Goal: Information Seeking & Learning: Find specific fact

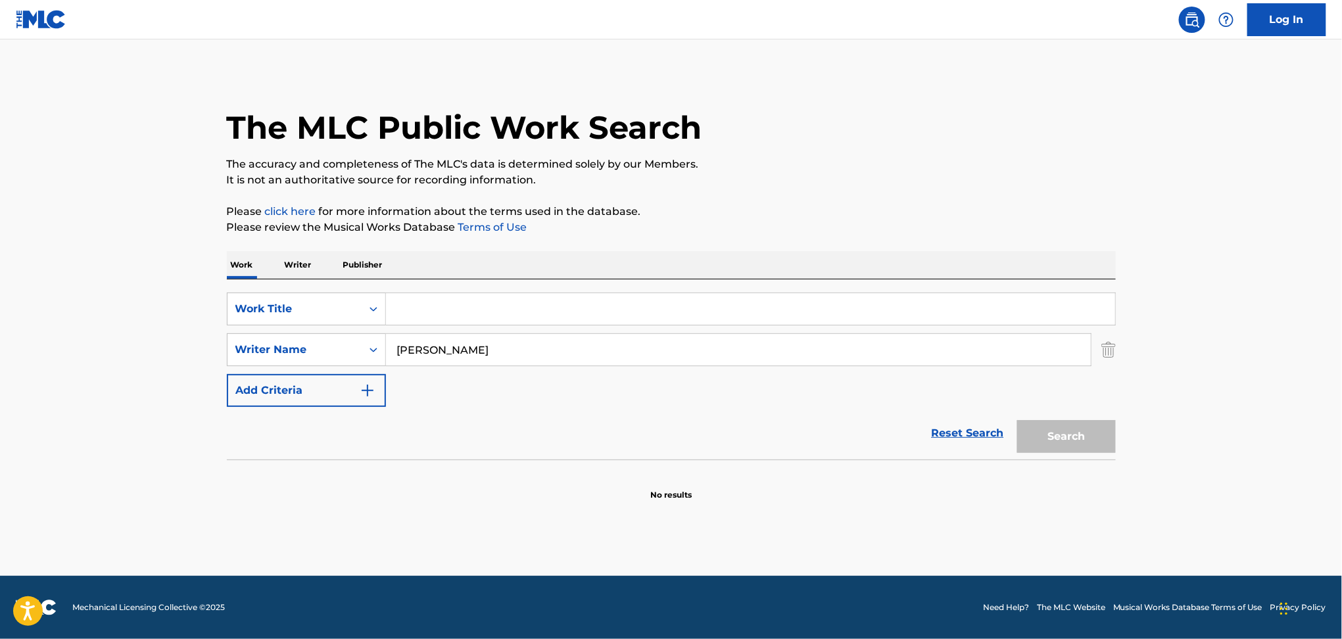
type input "[PERSON_NAME]"
click at [492, 305] on input "Search Form" at bounding box center [750, 309] width 729 height 32
type input "as long as you know"
click at [1017, 420] on button "Search" at bounding box center [1066, 436] width 99 height 33
click at [442, 350] on input "[PERSON_NAME]" at bounding box center [738, 350] width 705 height 32
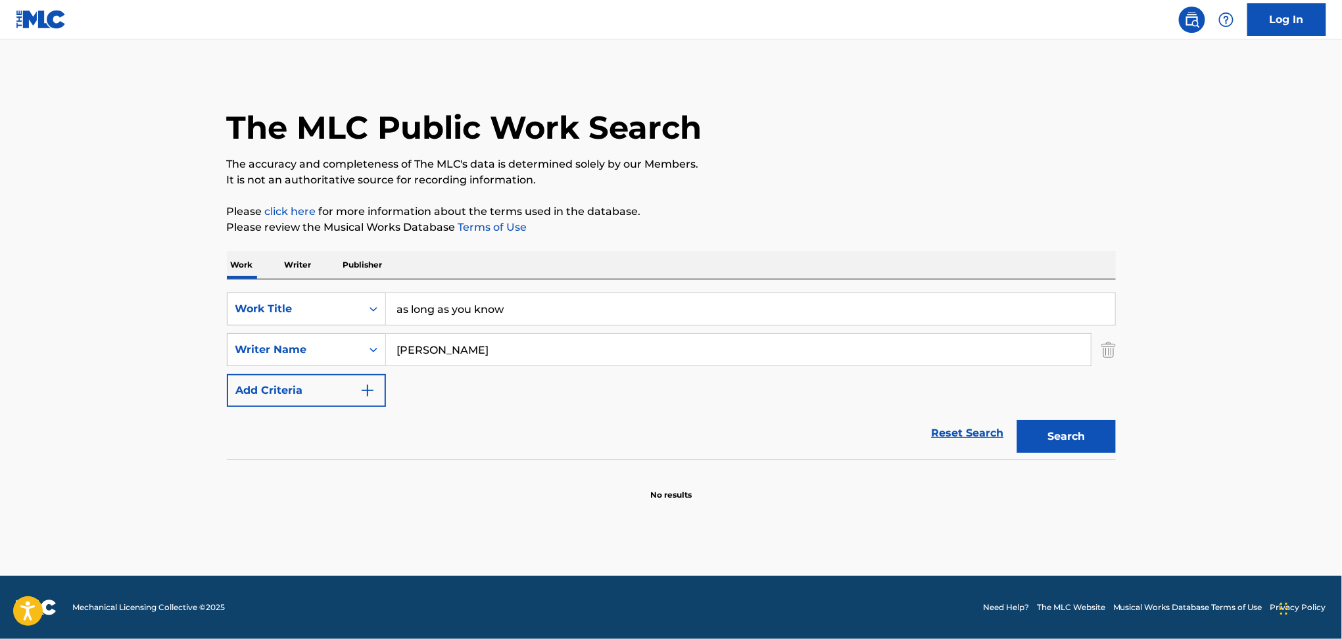
click at [442, 350] on input "[PERSON_NAME]" at bounding box center [738, 350] width 705 height 32
type input "[PERSON_NAME]"
click at [1017, 420] on button "Search" at bounding box center [1066, 436] width 99 height 33
click at [413, 300] on input "as long as you know" at bounding box center [750, 309] width 729 height 32
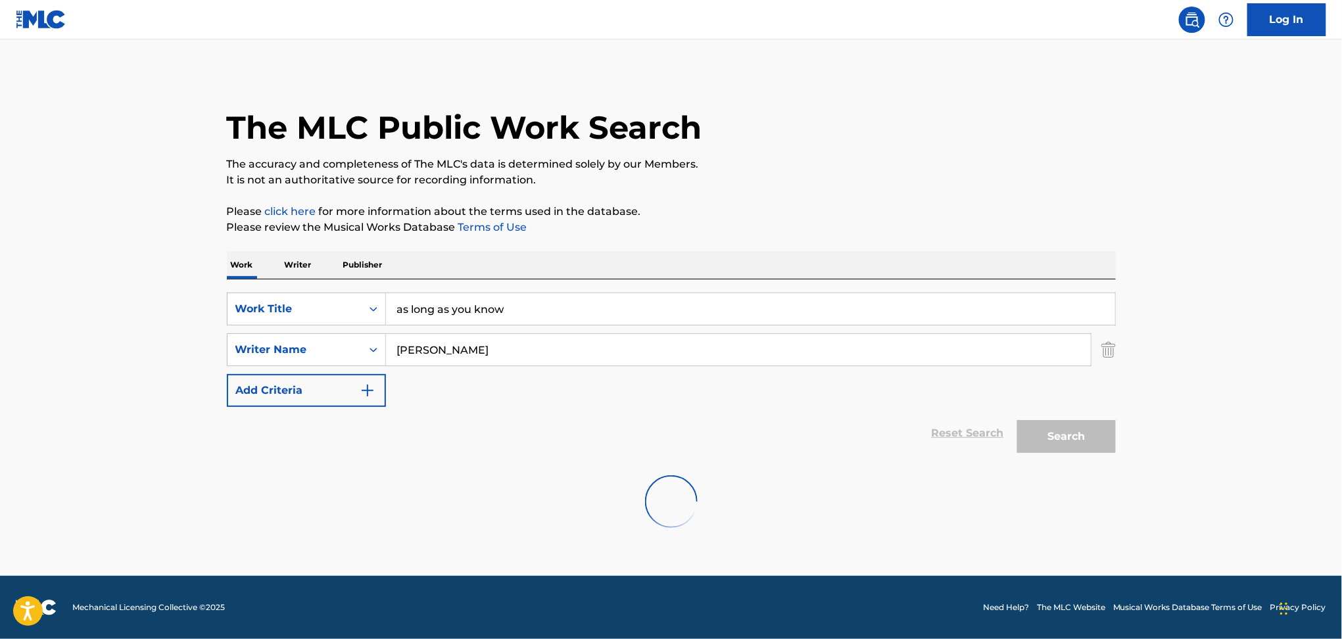
click at [413, 300] on input "as long as you know" at bounding box center [750, 309] width 729 height 32
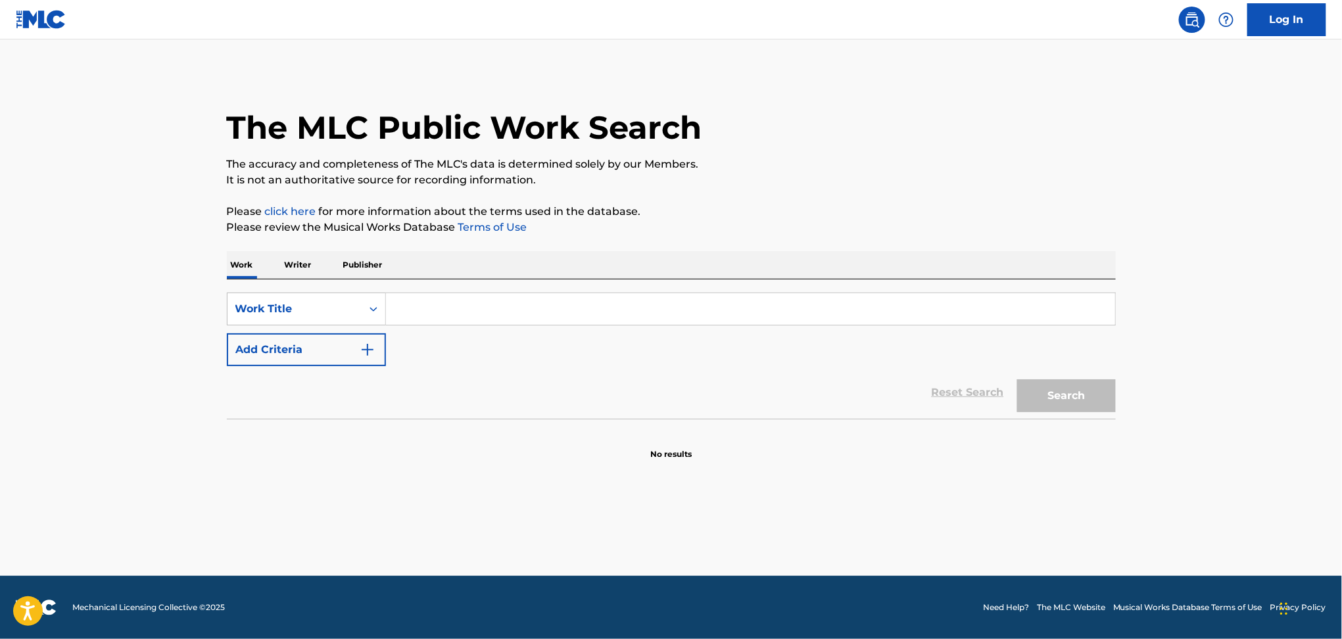
click at [422, 316] on input "Search Form" at bounding box center [750, 309] width 729 height 32
paste input "as long as you know"
type input "as long as you know"
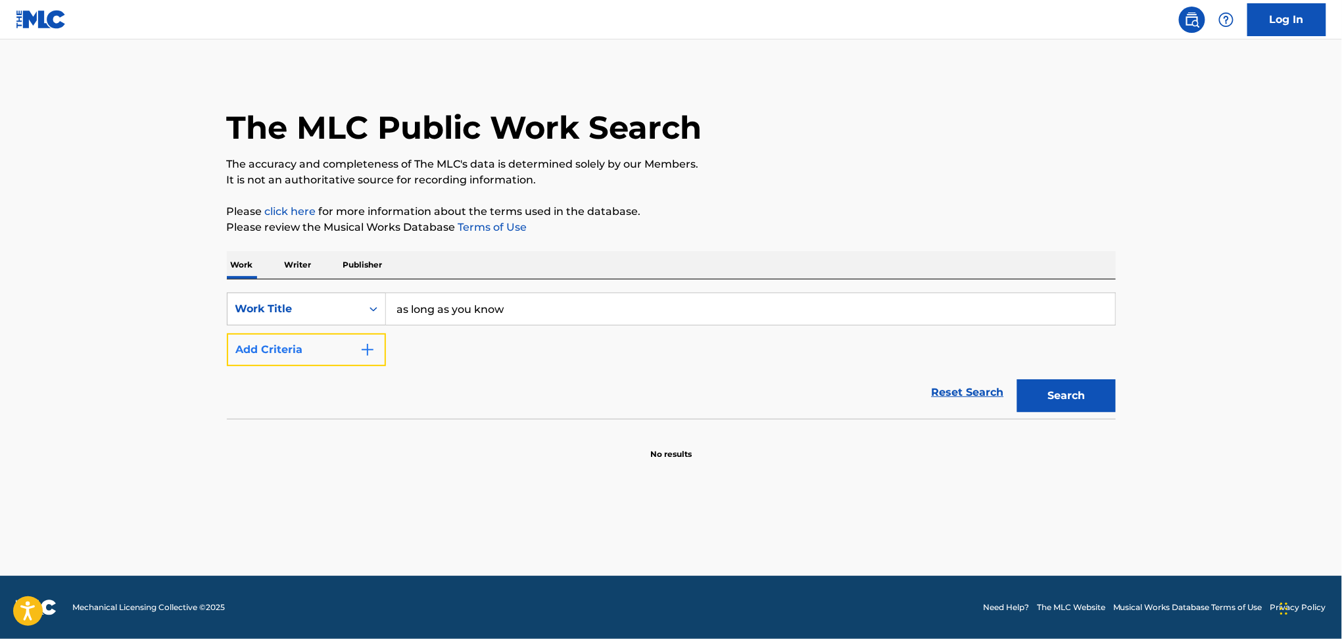
click at [319, 348] on button "Add Criteria" at bounding box center [306, 349] width 159 height 33
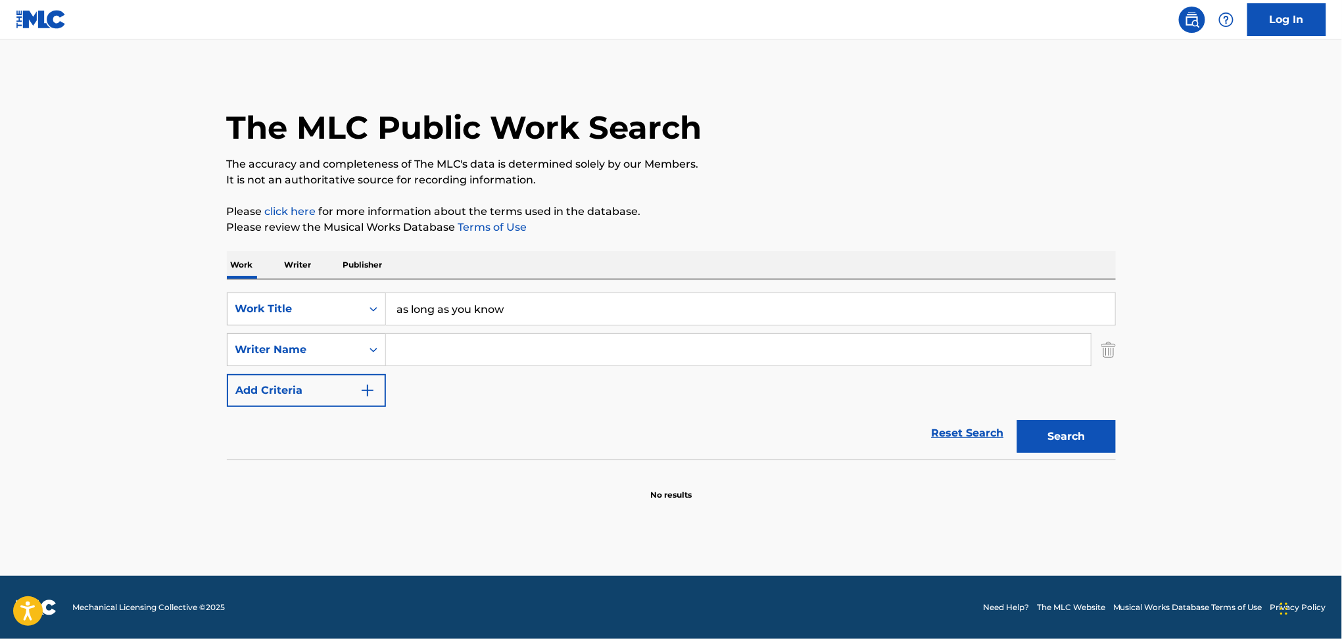
click at [426, 348] on input "Search Form" at bounding box center [738, 350] width 705 height 32
paste input "[PERSON_NAME]"
click at [454, 349] on input "[PERSON_NAME]" at bounding box center [738, 350] width 705 height 32
type input "[PERSON_NAME]"
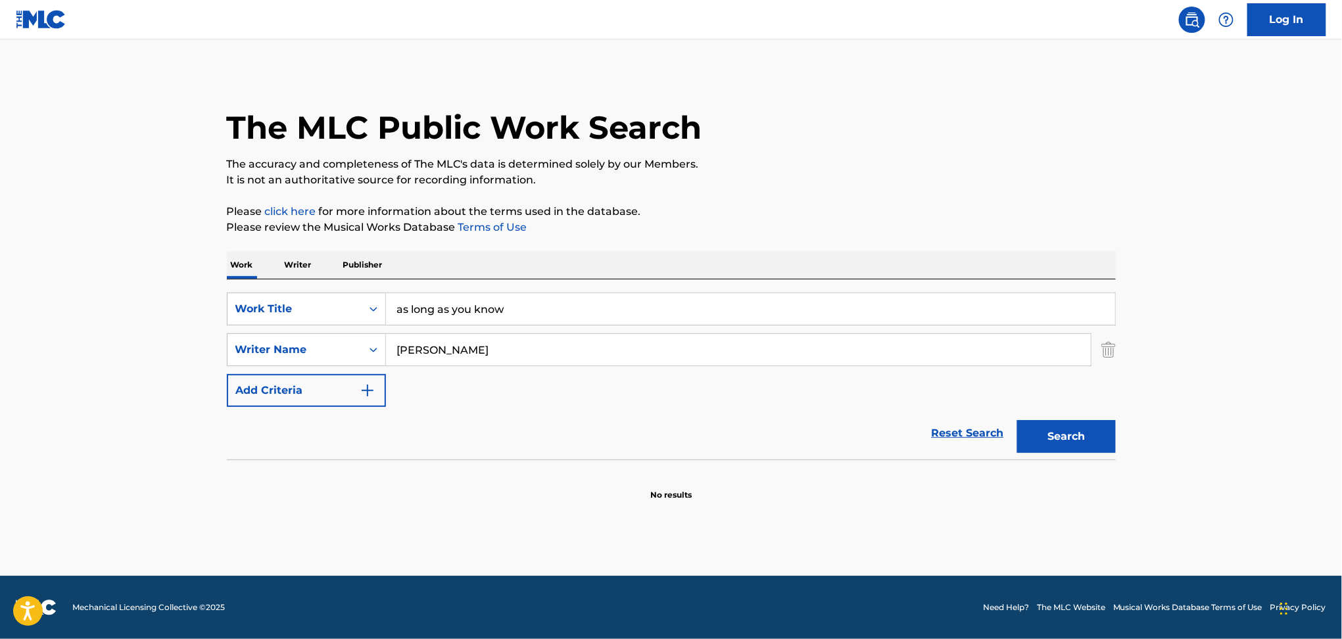
click at [1017, 420] on button "Search" at bounding box center [1066, 436] width 99 height 33
